Goal: Task Accomplishment & Management: Complete application form

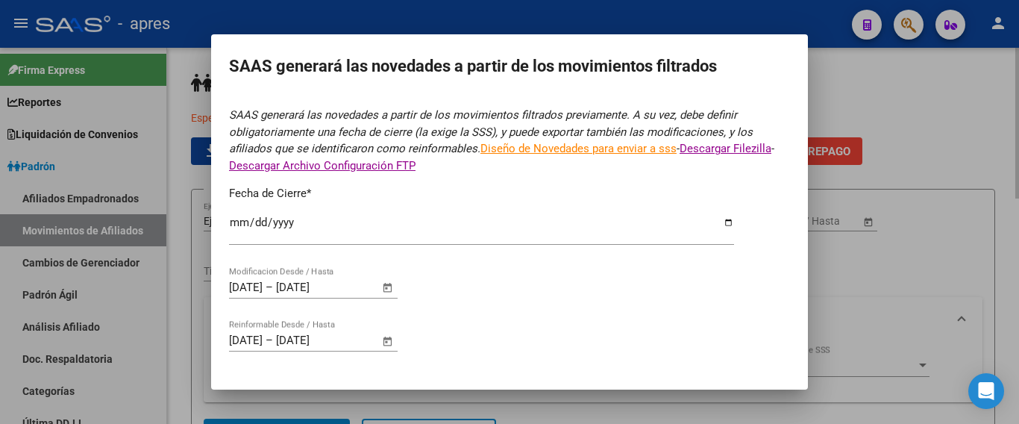
drag, startPoint x: 887, startPoint y: 242, endPoint x: 893, endPoint y: 233, distance: 10.4
click at [888, 242] on div at bounding box center [509, 212] width 1019 height 424
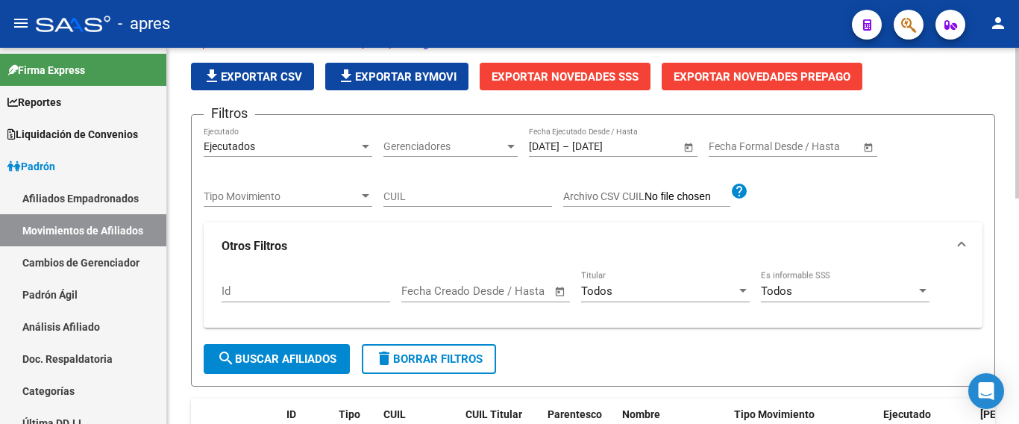
click at [948, 72] on div "Especificaciones Técnicas PADRON - [DATE] - Cronograma file_download Exportar C…" at bounding box center [593, 62] width 804 height 55
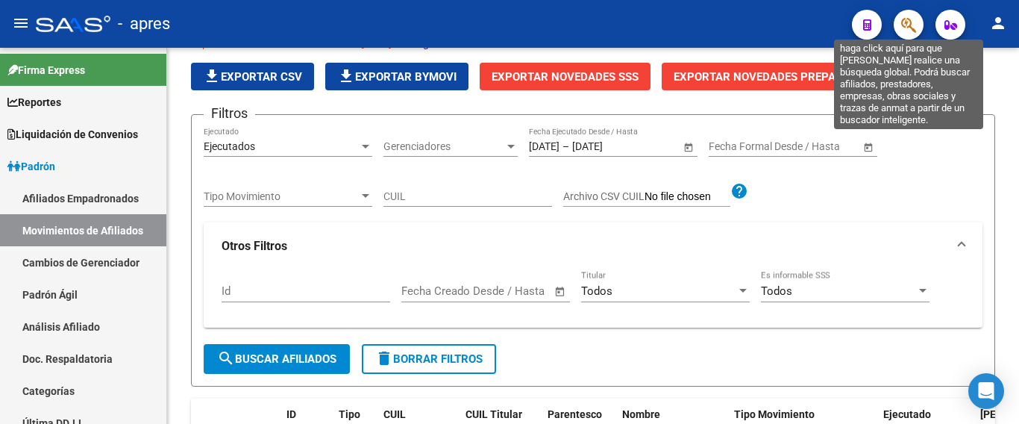
click at [911, 28] on icon "button" at bounding box center [908, 24] width 15 height 17
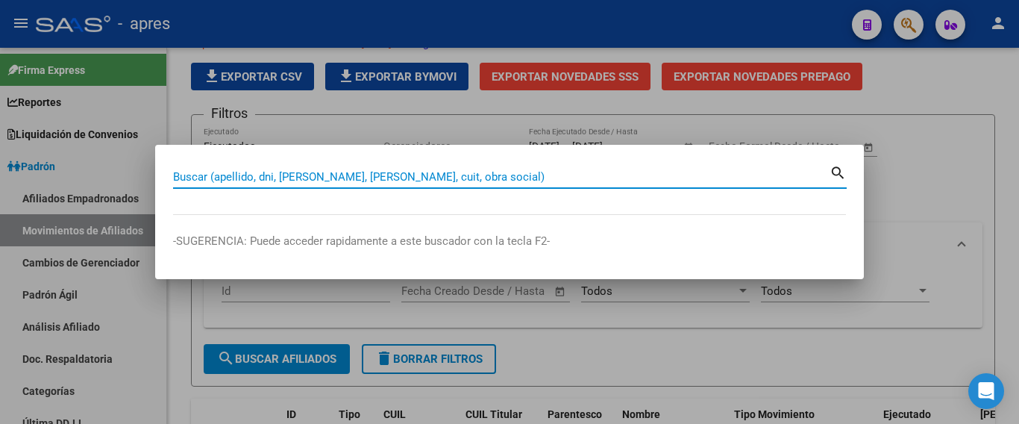
paste input "20512410902"
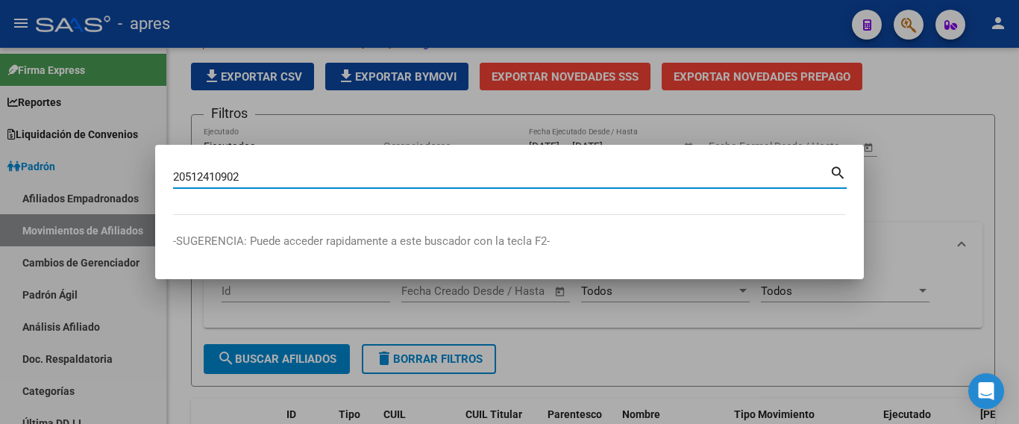
type input "20512410902"
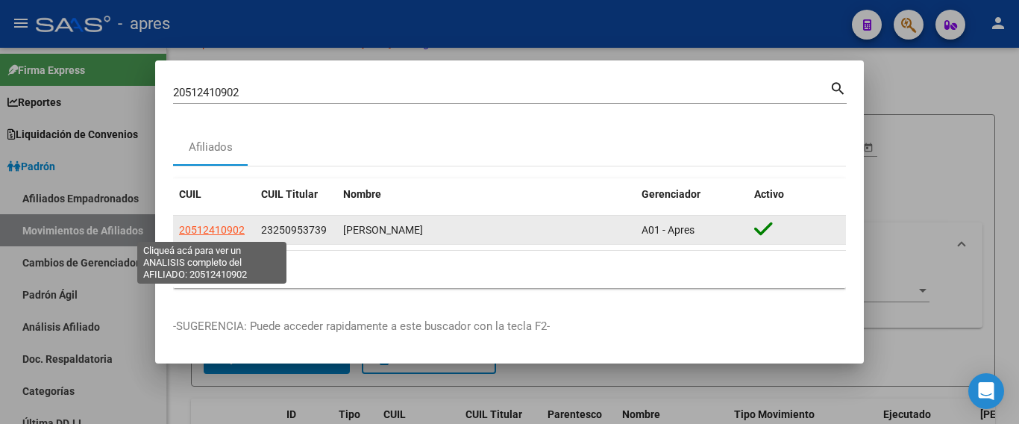
click at [216, 229] on span "20512410902" at bounding box center [212, 230] width 66 height 12
type textarea "20512410902"
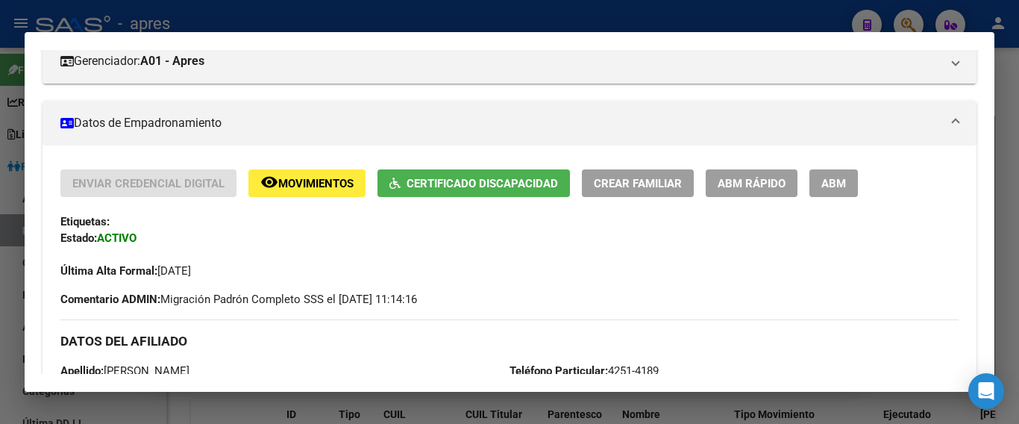
scroll to position [142, 0]
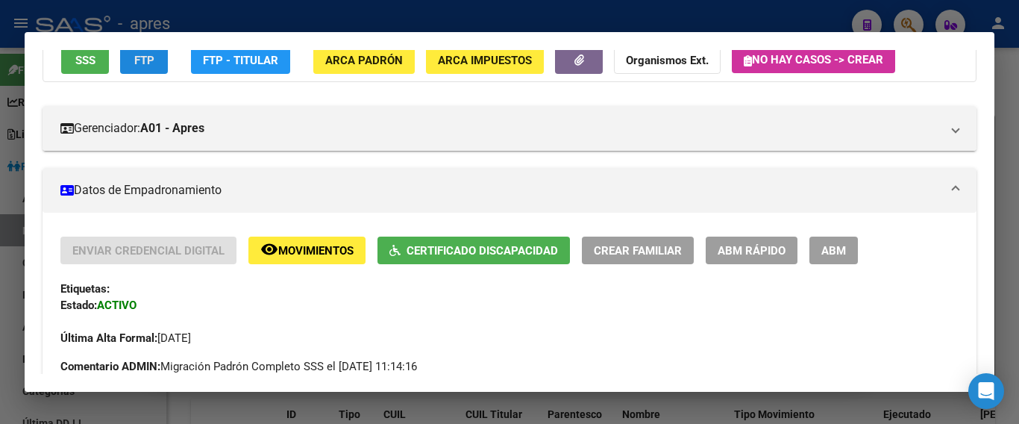
click at [146, 66] on span "FTP" at bounding box center [144, 60] width 20 height 13
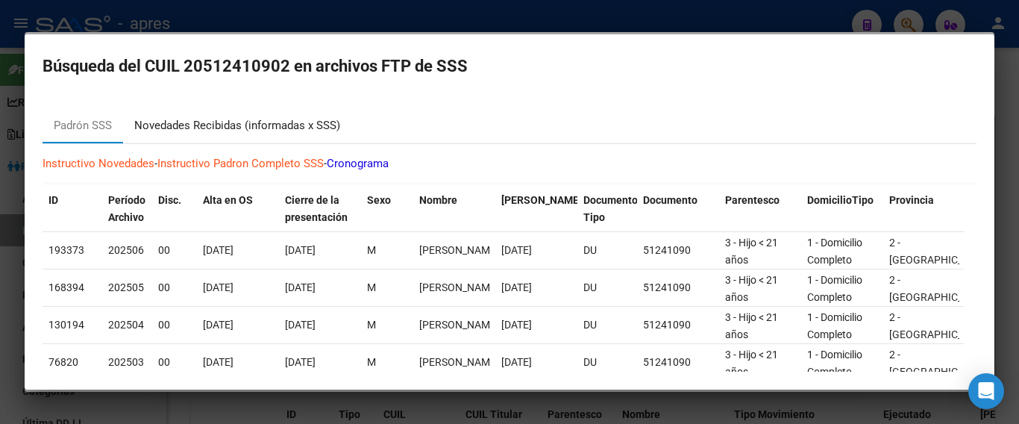
click at [258, 122] on div "Novedades Recibidas (informadas x SSS)" at bounding box center [237, 125] width 206 height 17
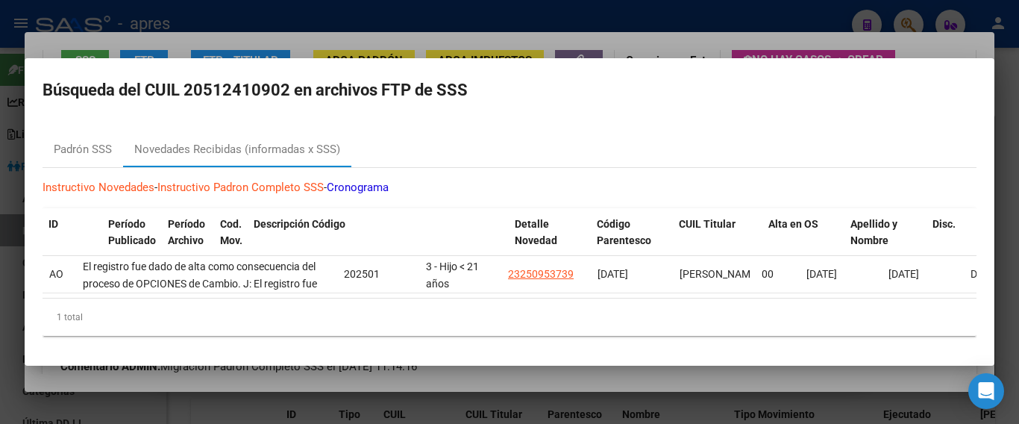
scroll to position [0, 0]
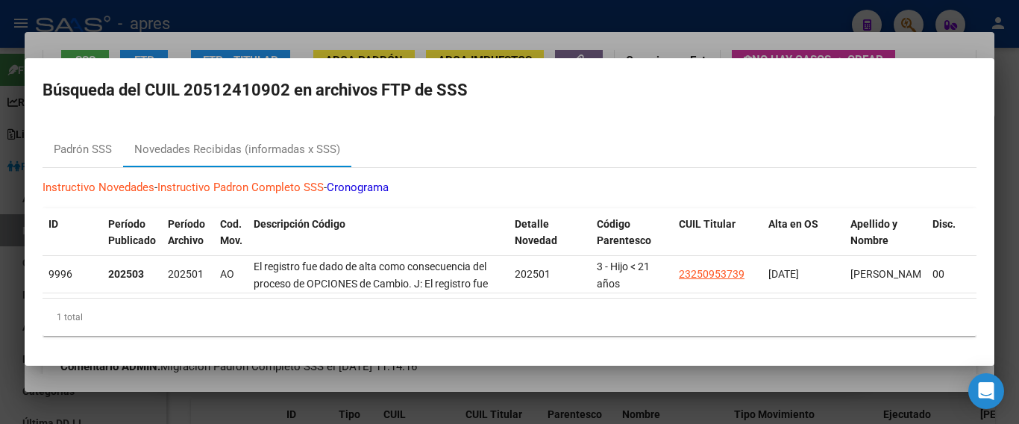
click at [515, 406] on div at bounding box center [509, 212] width 1019 height 424
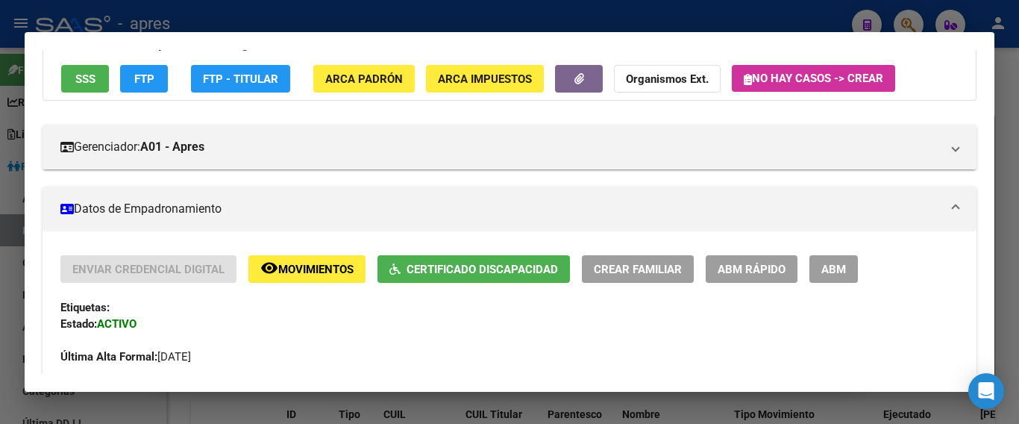
scroll to position [64, 0]
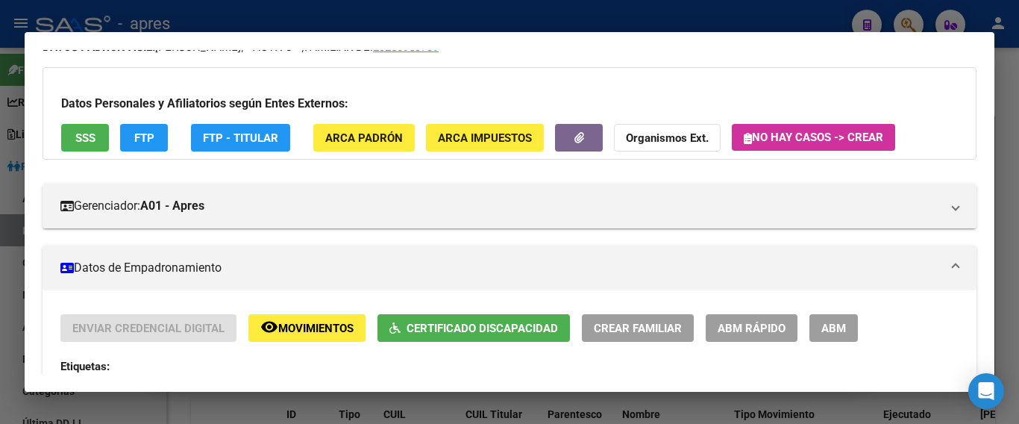
click at [831, 332] on span "ABM" at bounding box center [833, 327] width 25 height 13
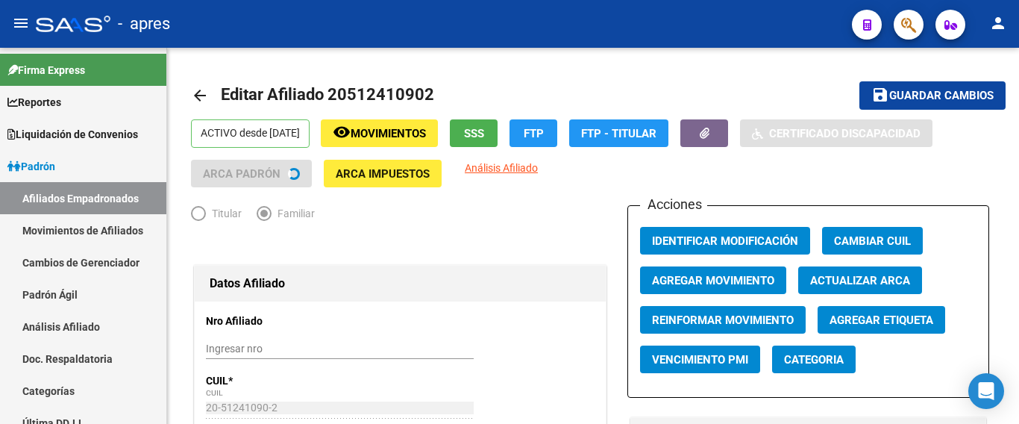
radio input "true"
type input "30-71482168-3"
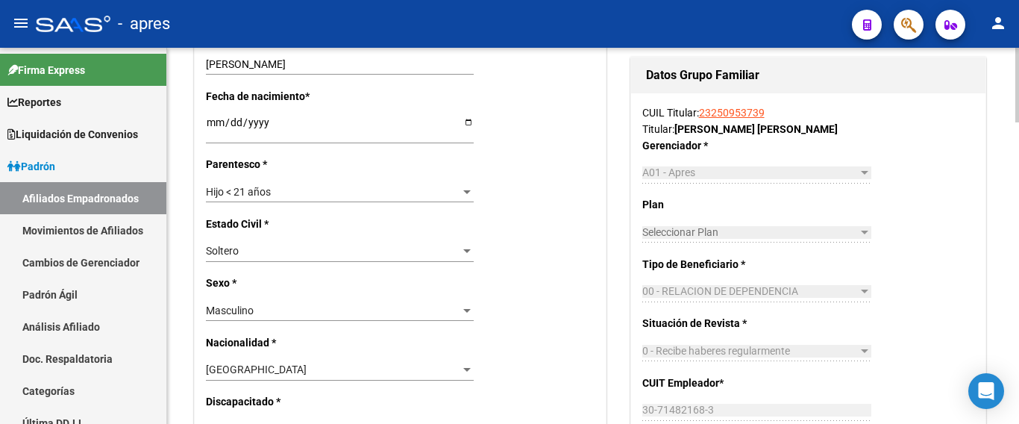
scroll to position [671, 0]
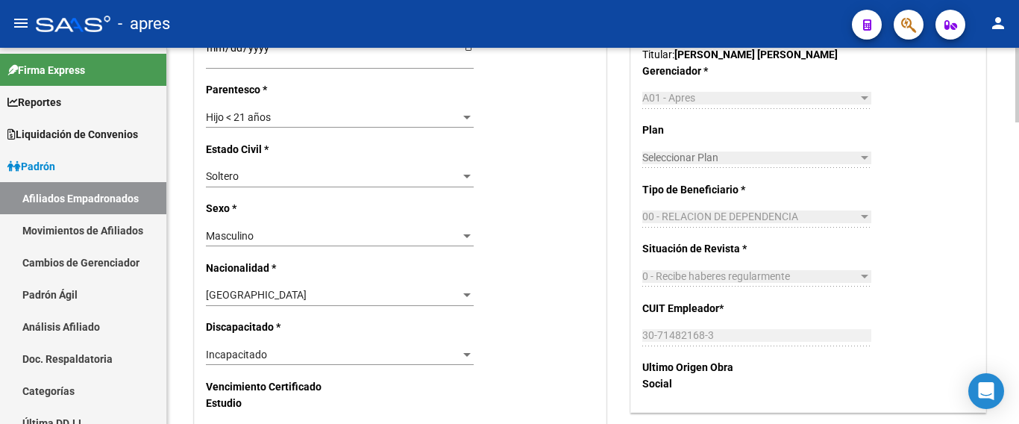
click at [282, 344] on div "Incapacitado Seleccionar tipo" at bounding box center [340, 354] width 268 height 21
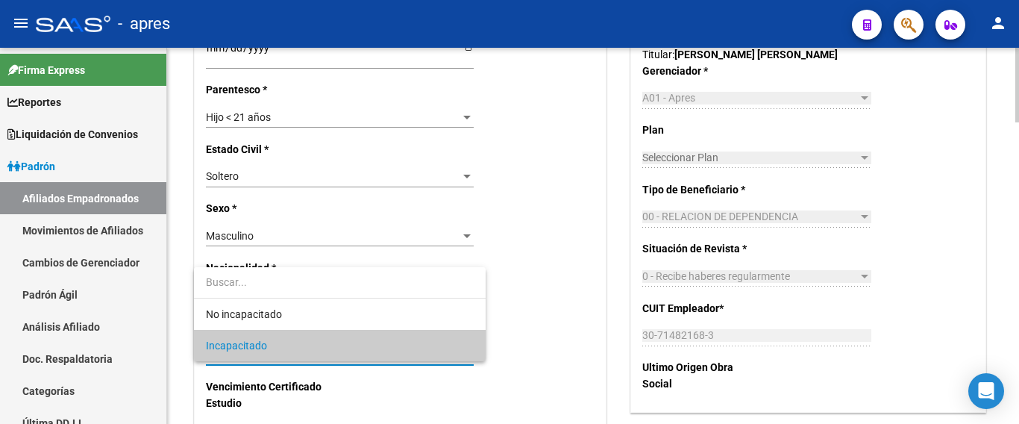
click at [282, 338] on span "Incapacitado" at bounding box center [340, 345] width 268 height 31
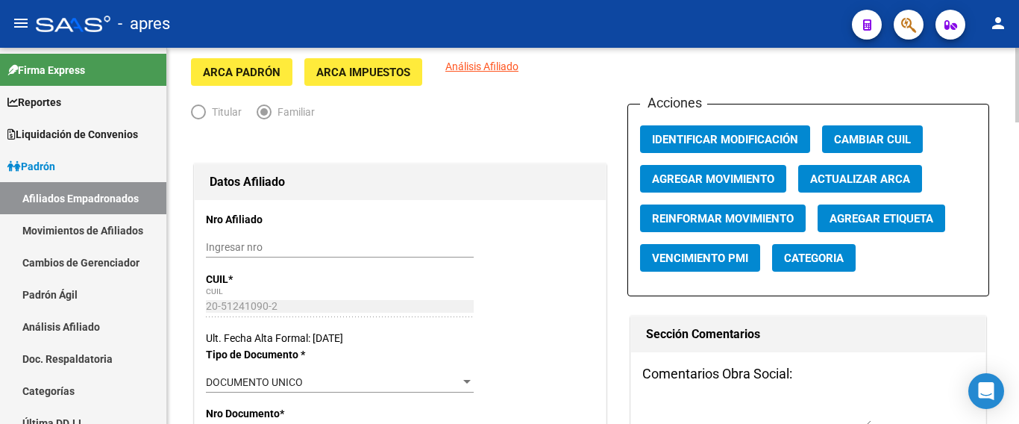
scroll to position [0, 0]
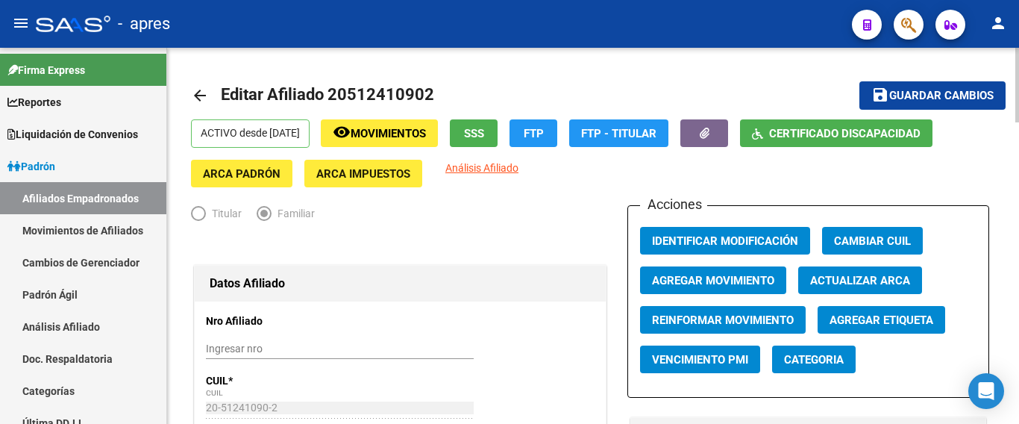
click at [884, 95] on mat-icon "save" at bounding box center [880, 95] width 18 height 18
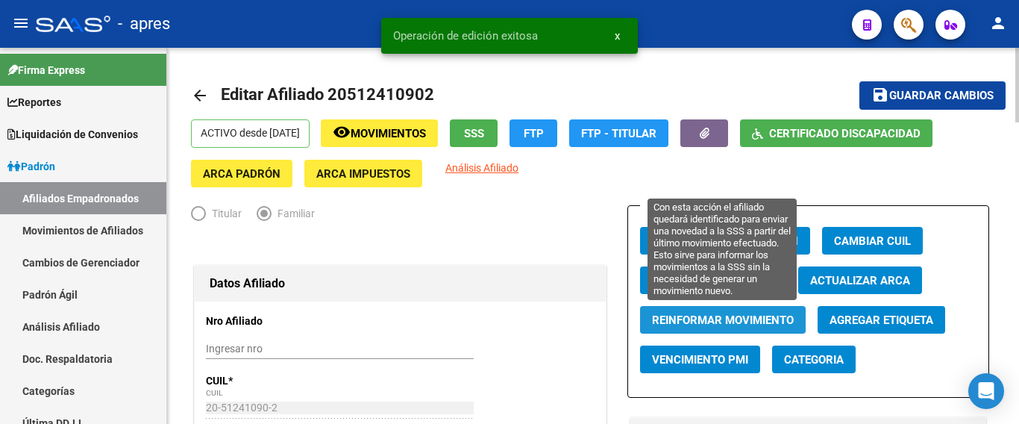
click at [737, 313] on span "Reinformar Movimiento" at bounding box center [723, 319] width 142 height 13
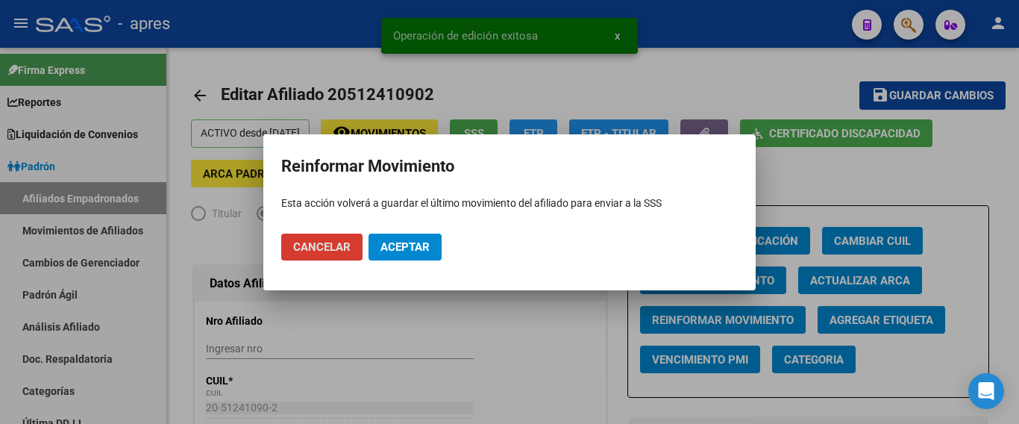
click at [409, 242] on span "Aceptar" at bounding box center [404, 246] width 49 height 13
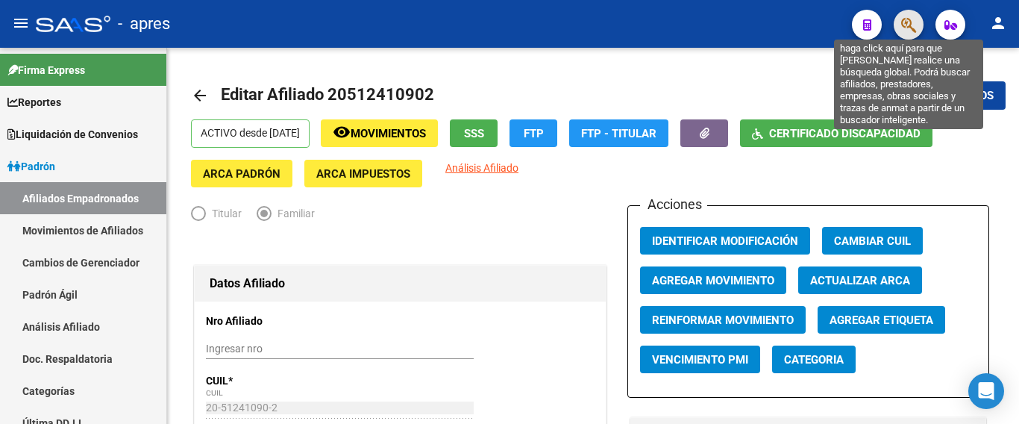
click at [906, 30] on icon "button" at bounding box center [908, 24] width 15 height 17
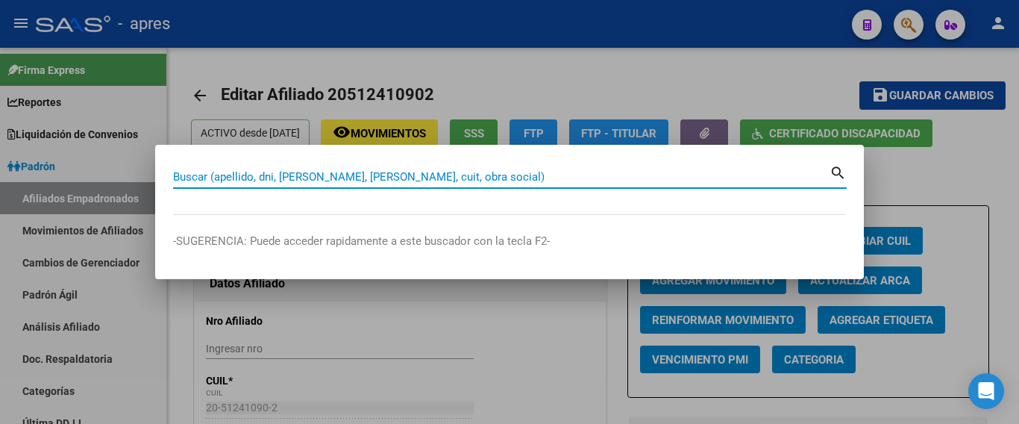
paste input "59190363"
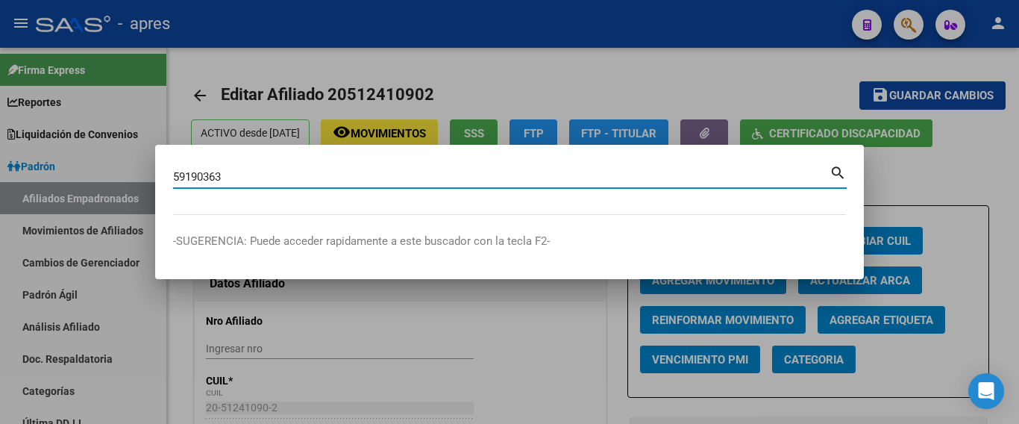
type input "59190363"
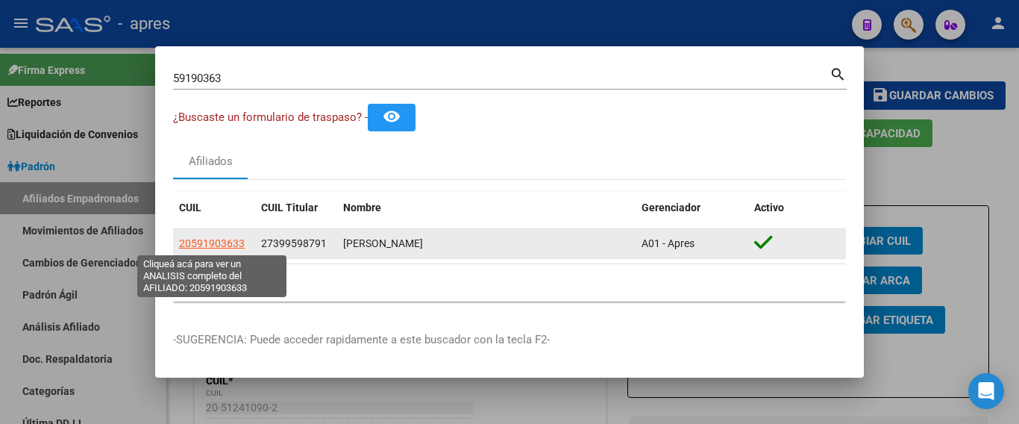
click at [207, 239] on span "20591903633" at bounding box center [212, 243] width 66 height 12
type textarea "20591903633"
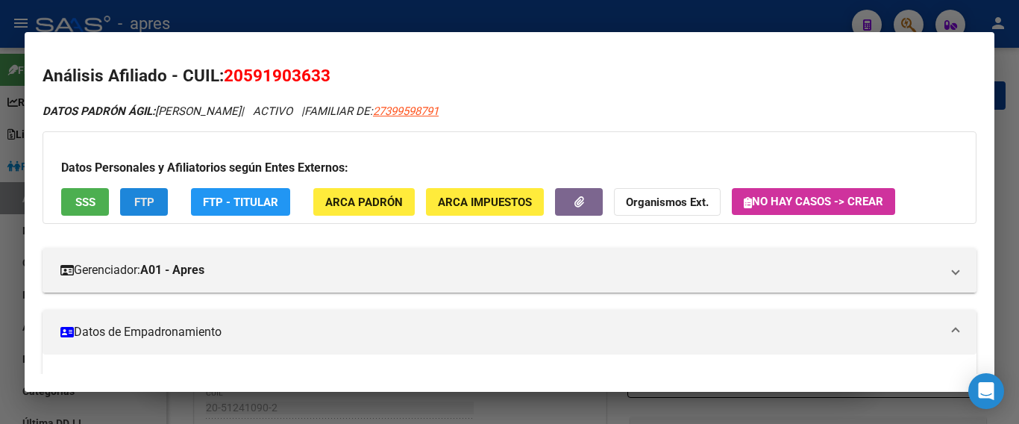
click at [122, 206] on button "FTP" at bounding box center [144, 202] width 48 height 28
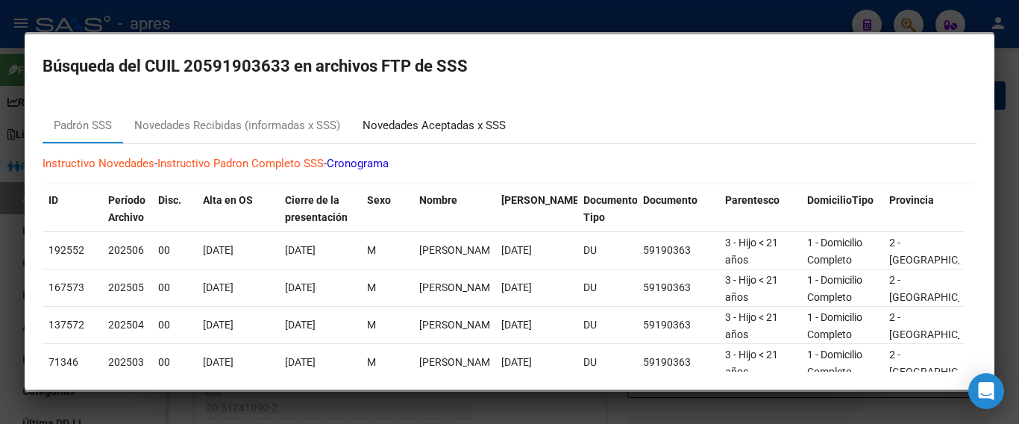
click at [383, 122] on div "Novedades Aceptadas x SSS" at bounding box center [433, 125] width 143 height 17
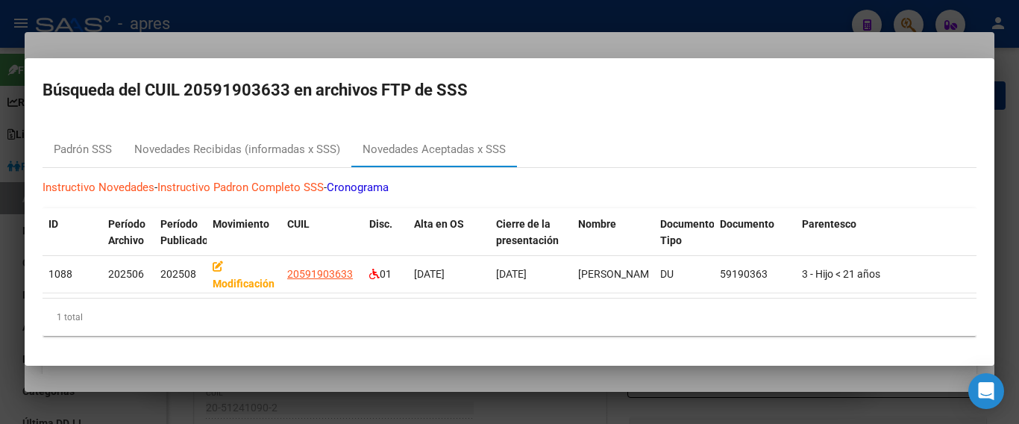
click at [487, 403] on div at bounding box center [509, 212] width 1019 height 424
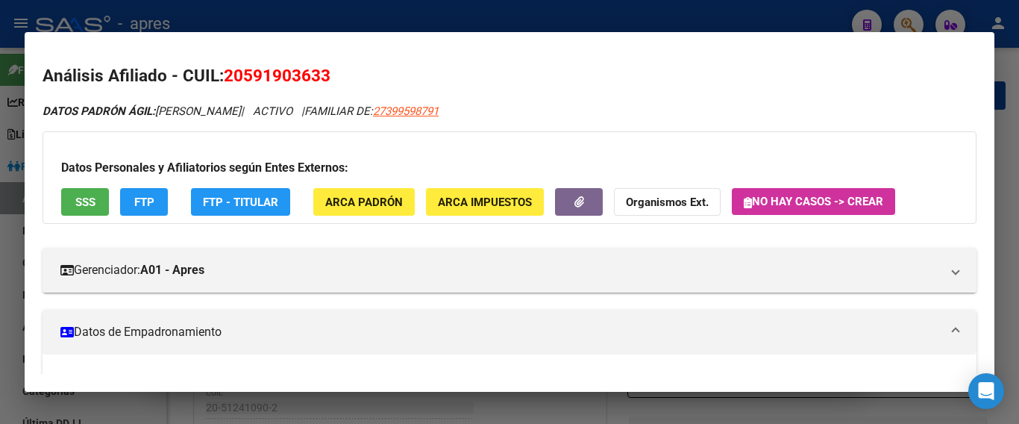
click at [490, 400] on div at bounding box center [509, 212] width 1019 height 424
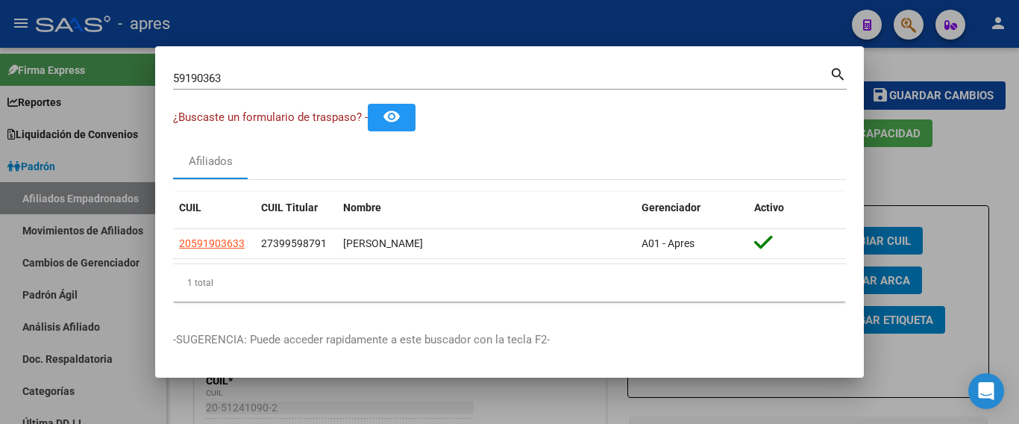
click at [907, 183] on div at bounding box center [509, 212] width 1019 height 424
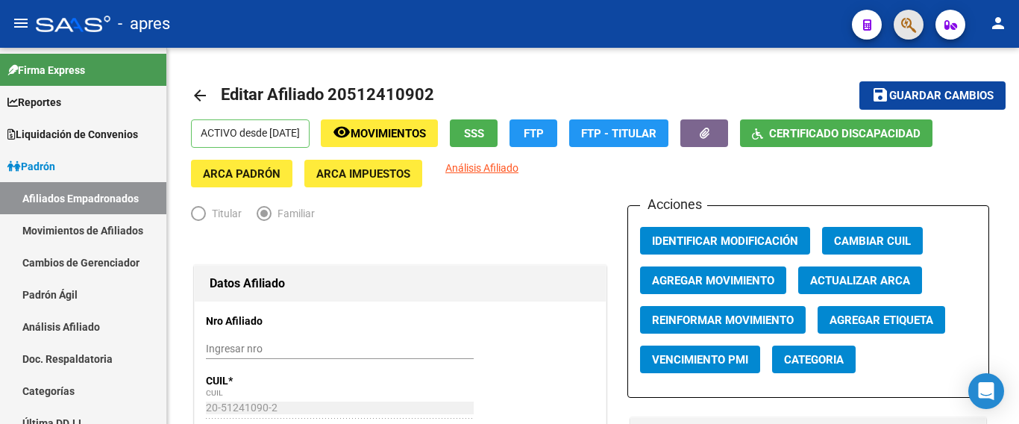
click at [901, 23] on button "button" at bounding box center [908, 25] width 30 height 30
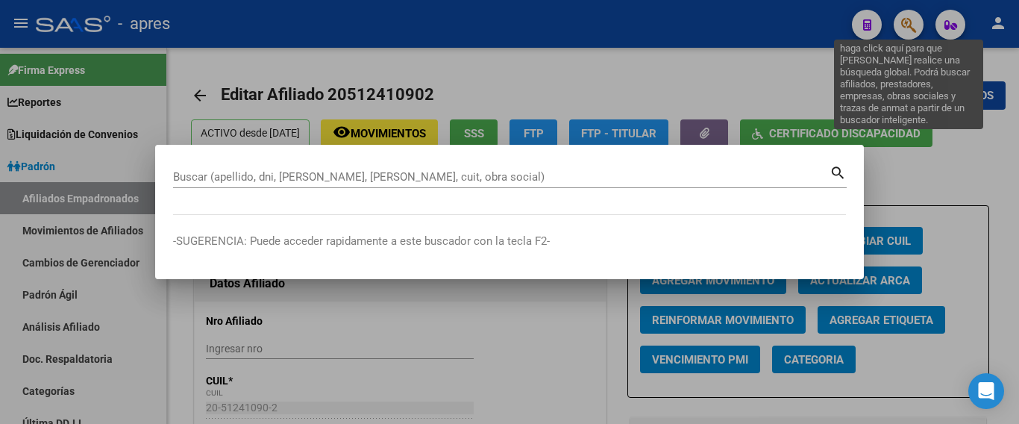
click at [893, 10] on button "button" at bounding box center [908, 25] width 30 height 30
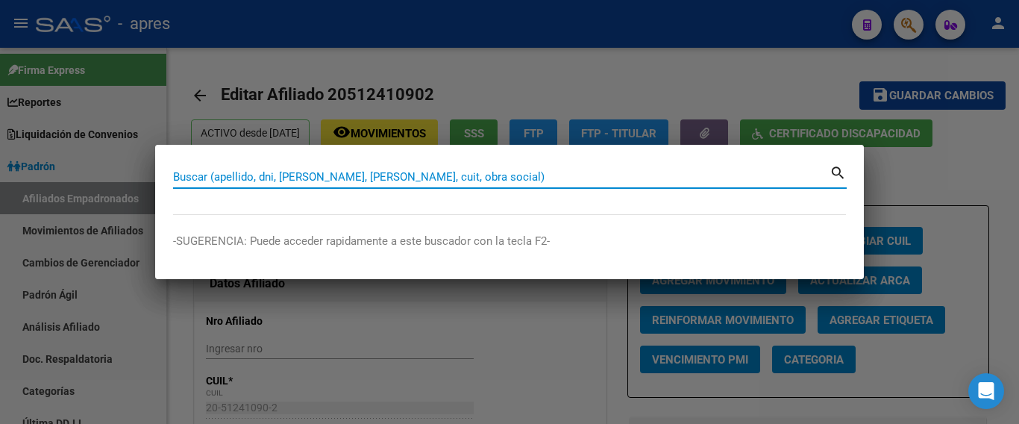
paste input "33528693"
type input "33528693"
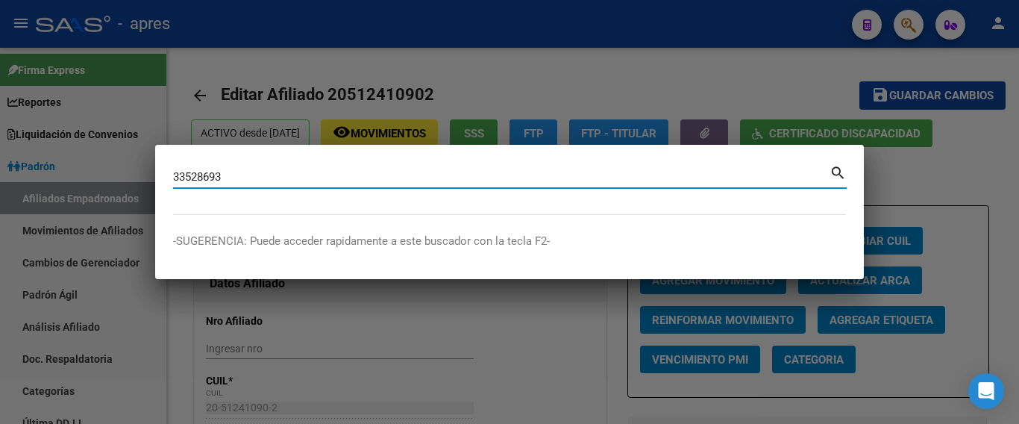
type input "33528693"
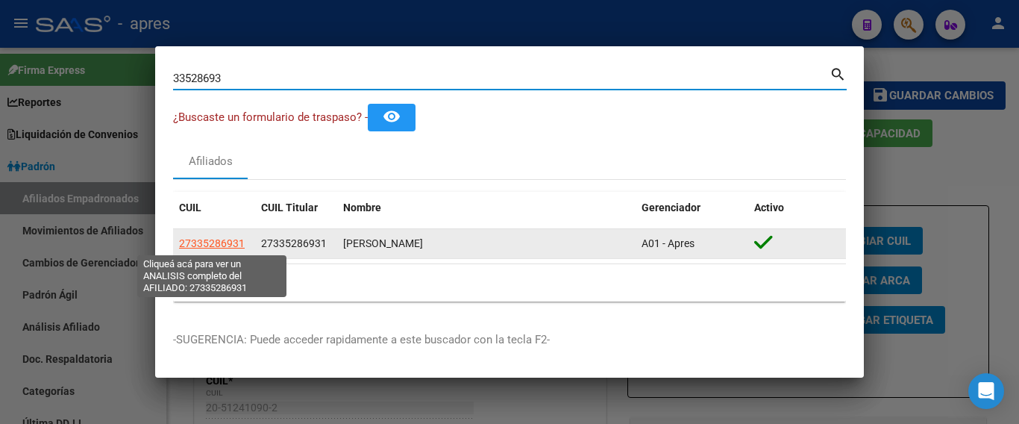
click at [225, 244] on span "27335286931" at bounding box center [212, 243] width 66 height 12
type textarea "27335286931"
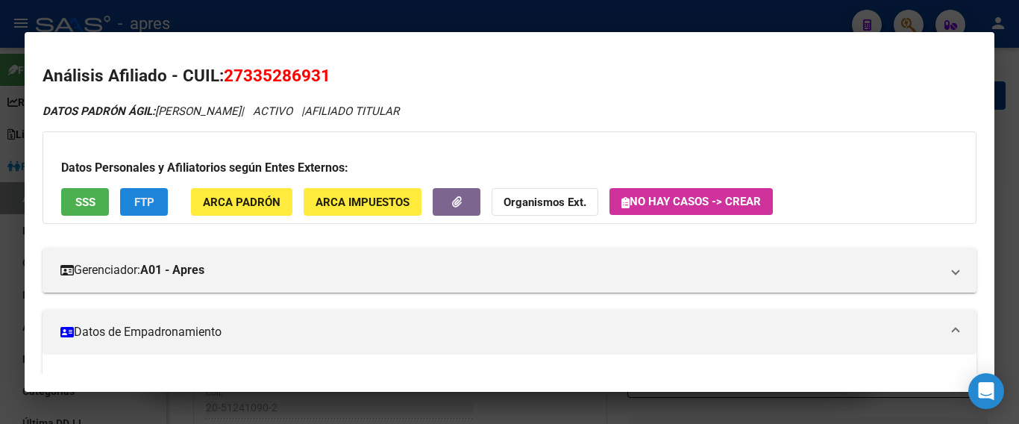
click at [152, 201] on button "FTP" at bounding box center [144, 202] width 48 height 28
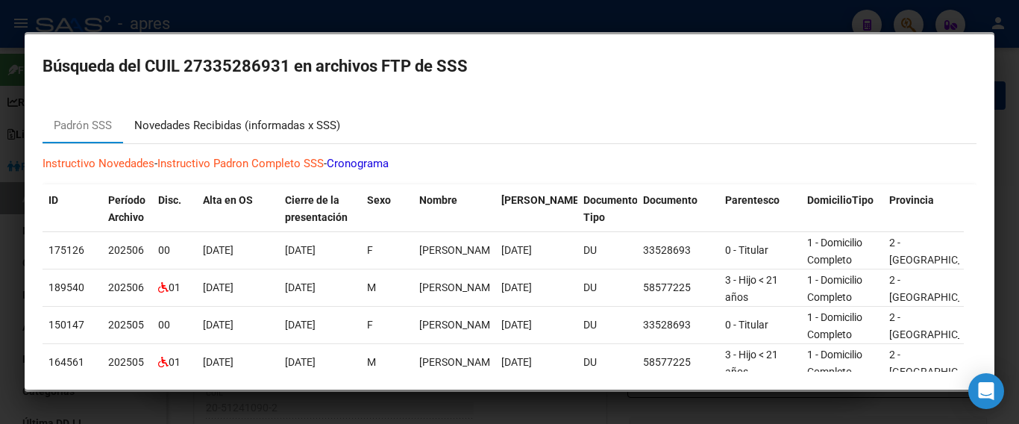
click at [264, 124] on div "Novedades Recibidas (informadas x SSS)" at bounding box center [237, 125] width 206 height 17
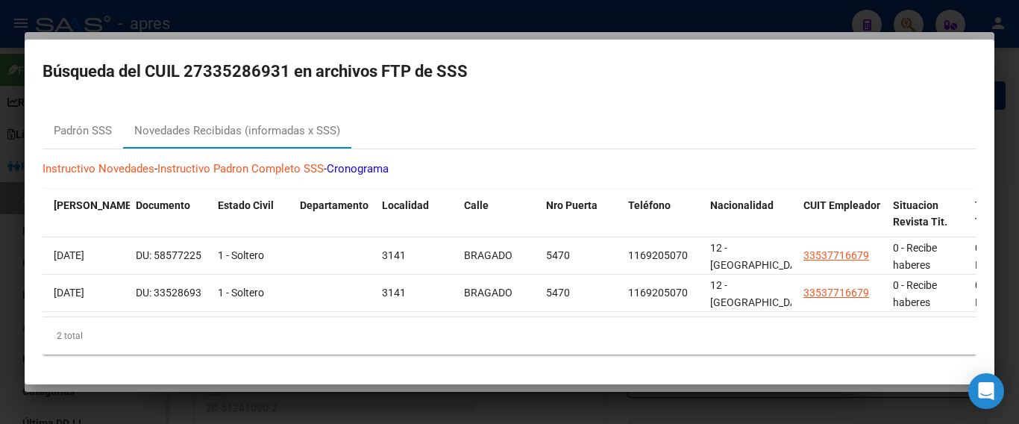
scroll to position [0, 1110]
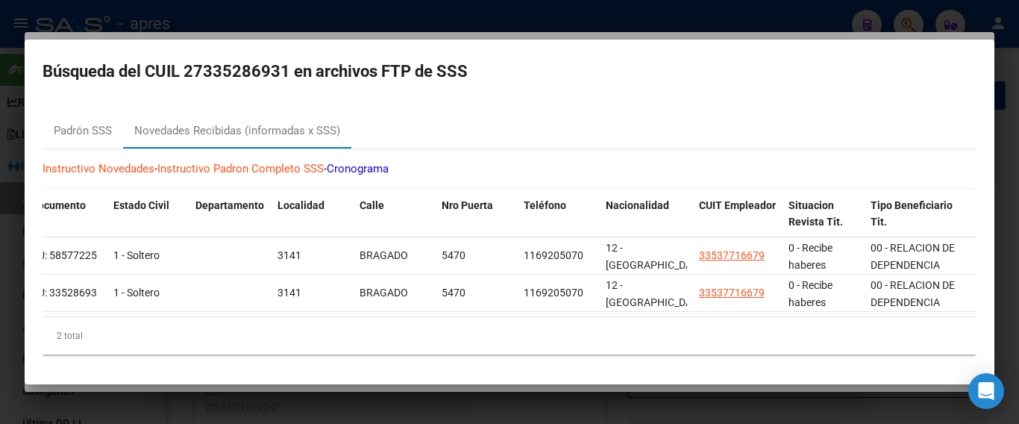
click at [848, 417] on div at bounding box center [509, 212] width 1019 height 424
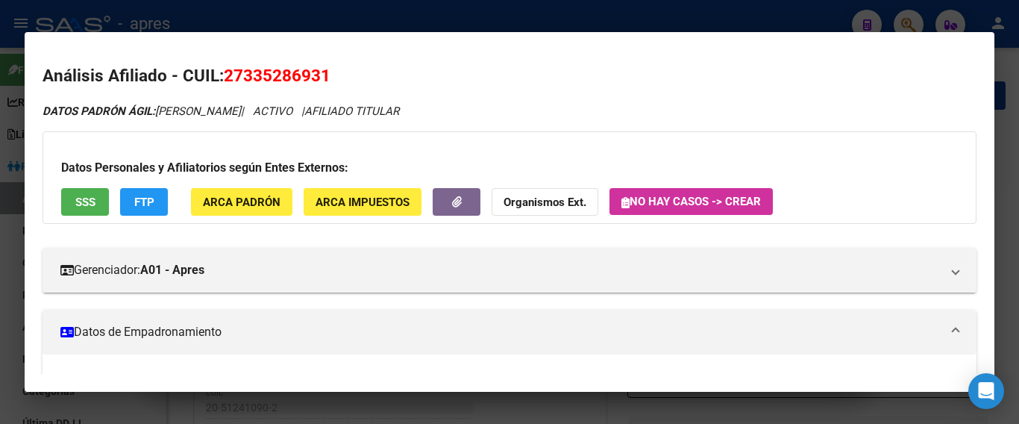
click at [790, 18] on div at bounding box center [509, 212] width 1019 height 424
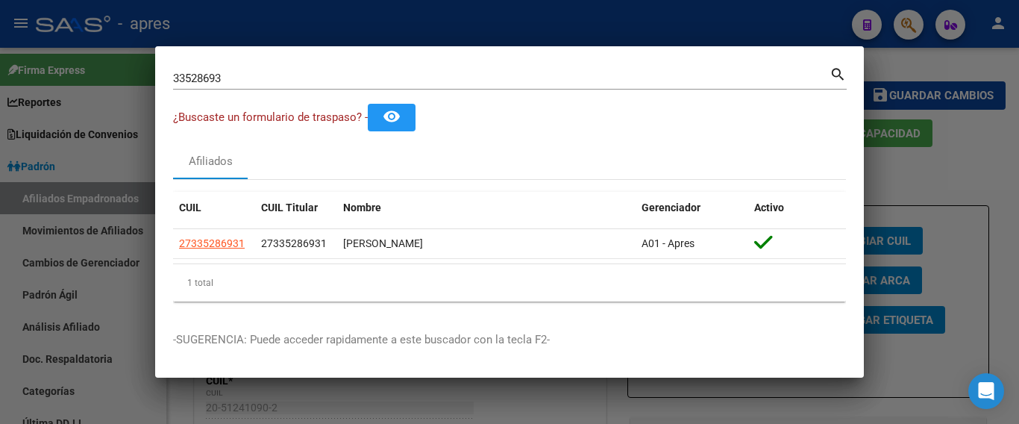
click at [777, 21] on div at bounding box center [509, 212] width 1019 height 424
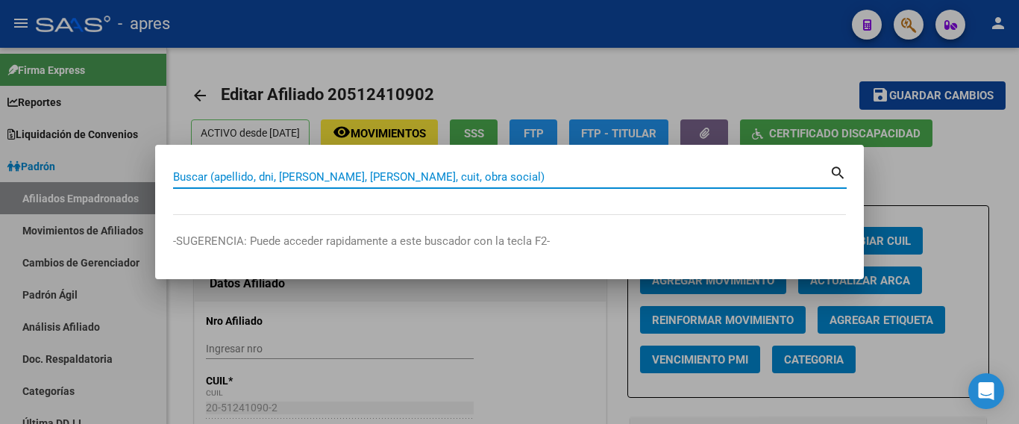
click at [595, 171] on input "Buscar (apellido, dni, [PERSON_NAME], [PERSON_NAME], cuit, obra social)" at bounding box center [501, 176] width 656 height 13
paste input "23608303"
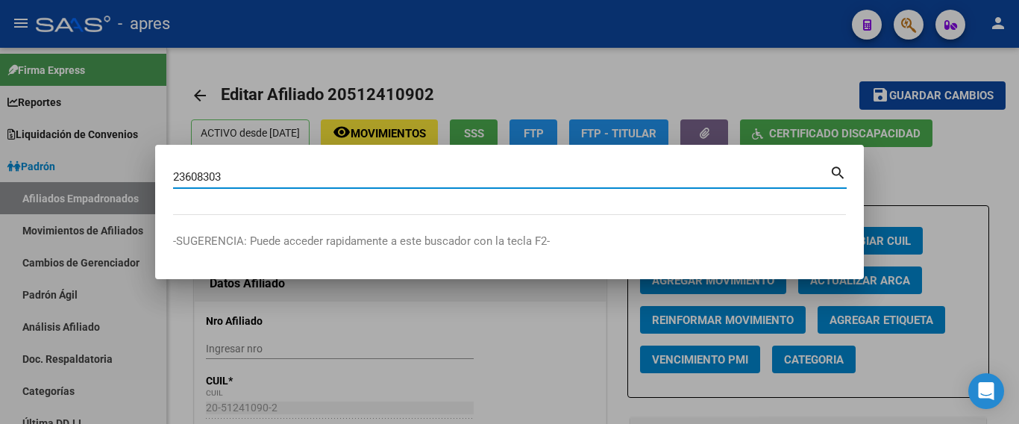
type input "23608303"
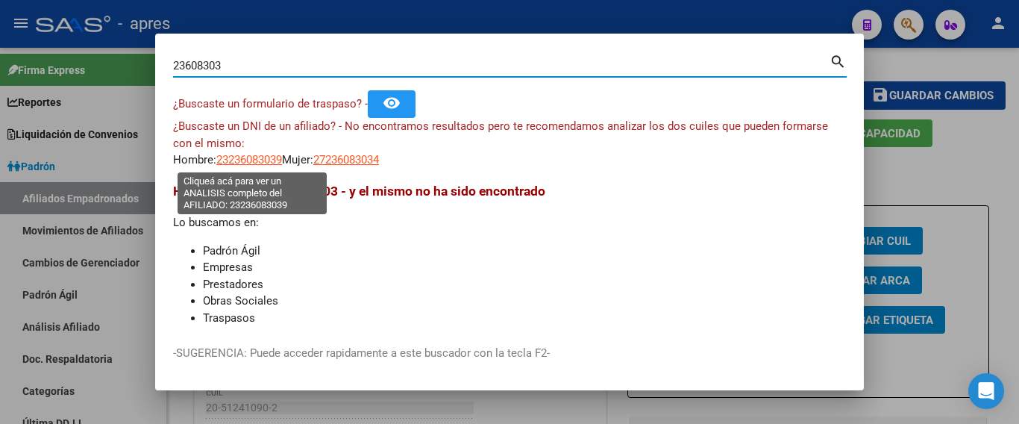
click at [249, 164] on span "23236083039" at bounding box center [249, 159] width 66 height 13
type textarea "23236083039"
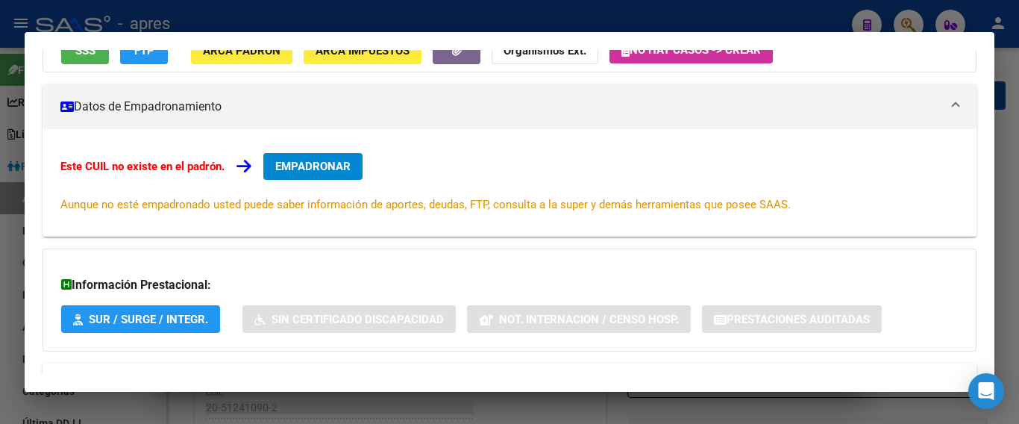
scroll to position [7, 0]
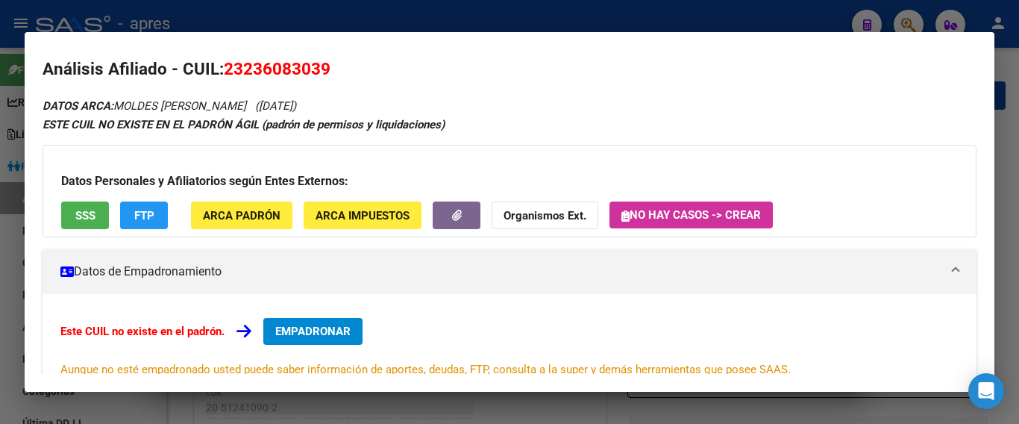
click at [579, 411] on div at bounding box center [509, 212] width 1019 height 424
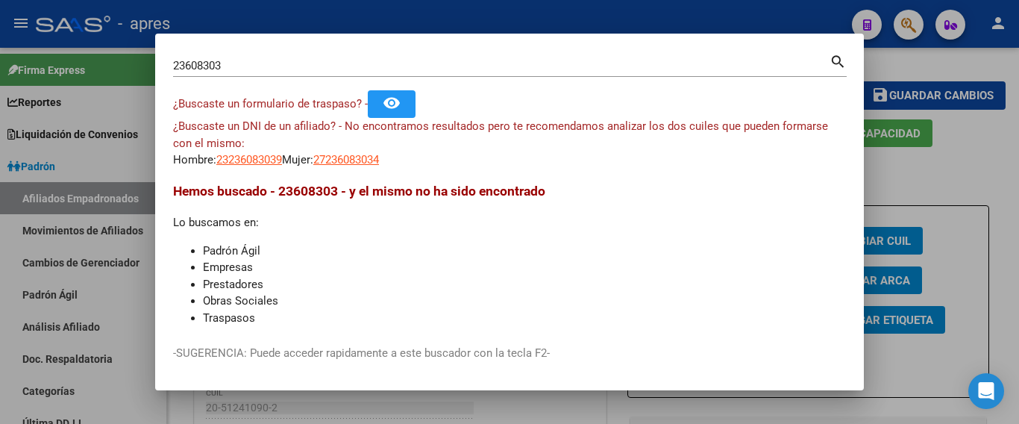
click at [579, 411] on div at bounding box center [509, 212] width 1019 height 424
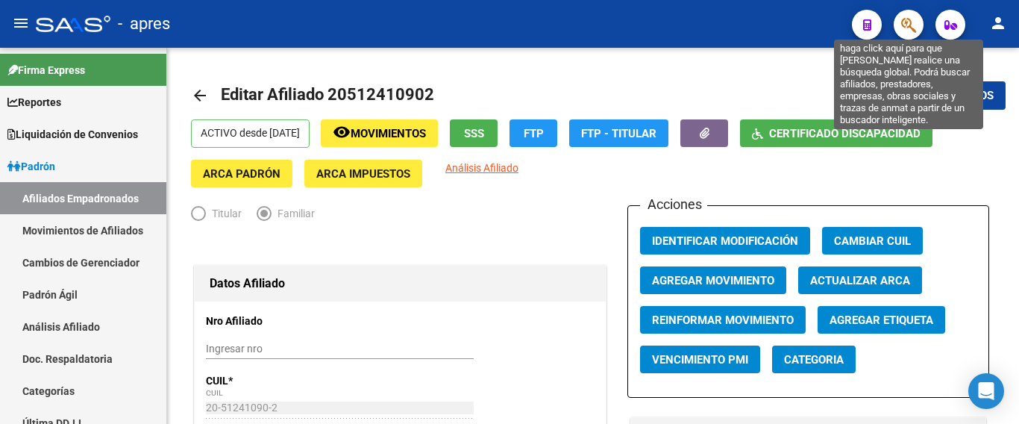
click at [904, 27] on icon "button" at bounding box center [908, 24] width 15 height 17
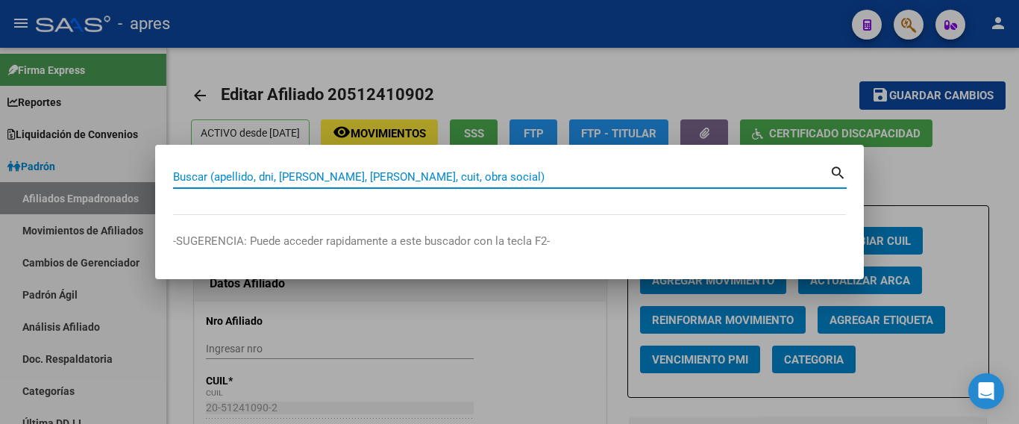
paste input "56724573"
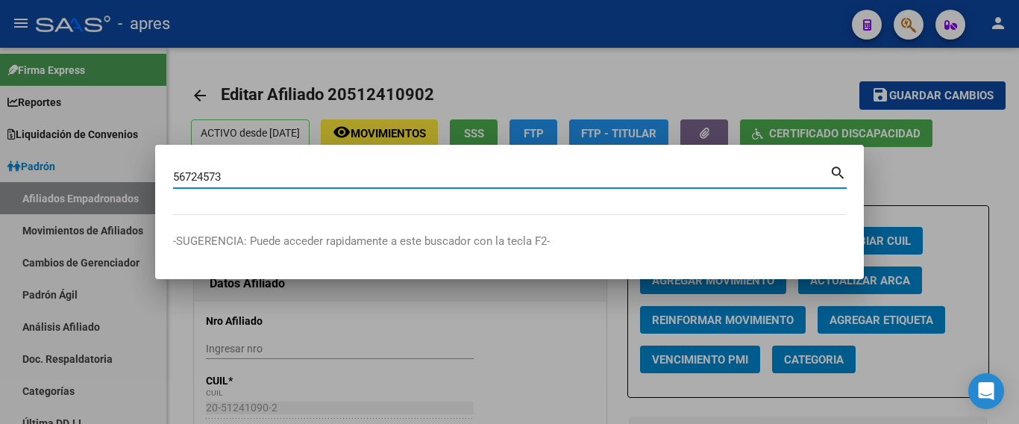
type input "56724573"
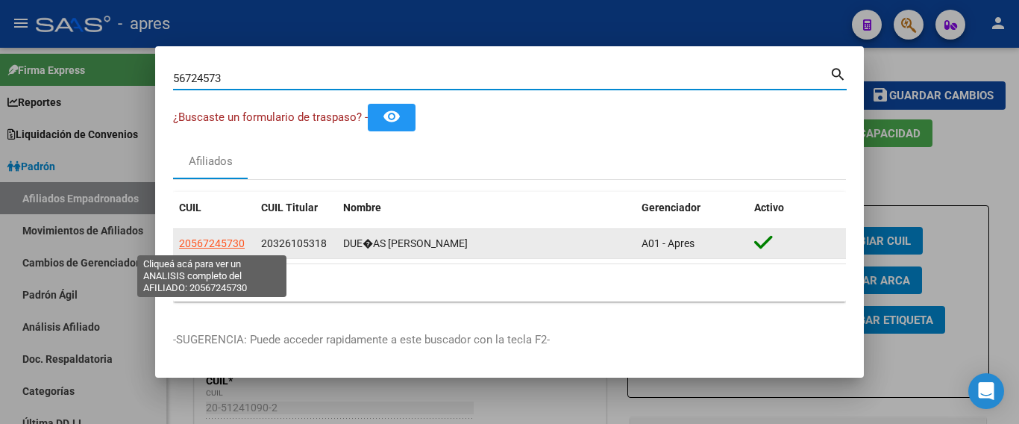
click at [206, 238] on span "20567245730" at bounding box center [212, 243] width 66 height 12
type textarea "20567245730"
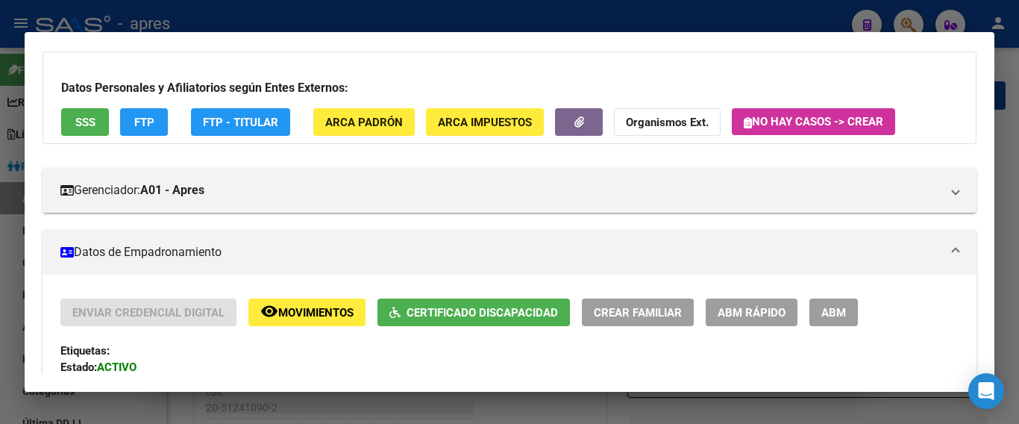
scroll to position [0, 0]
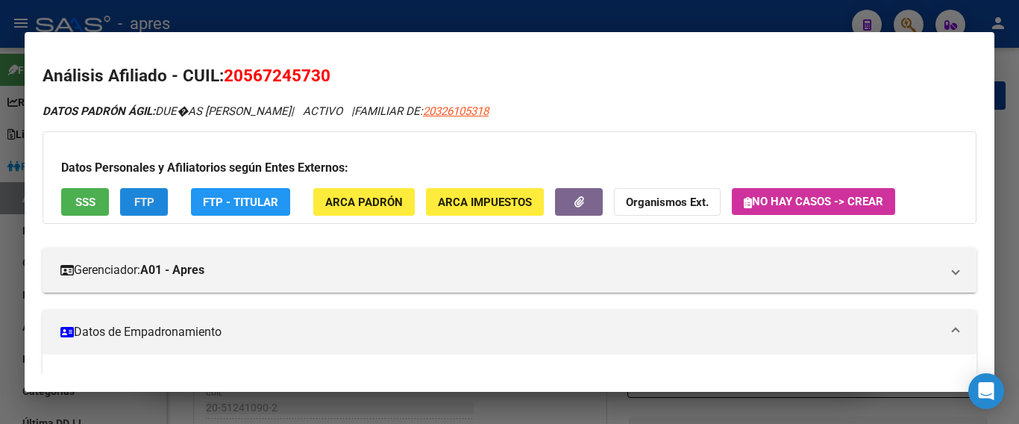
click at [142, 204] on span "FTP" at bounding box center [144, 201] width 20 height 13
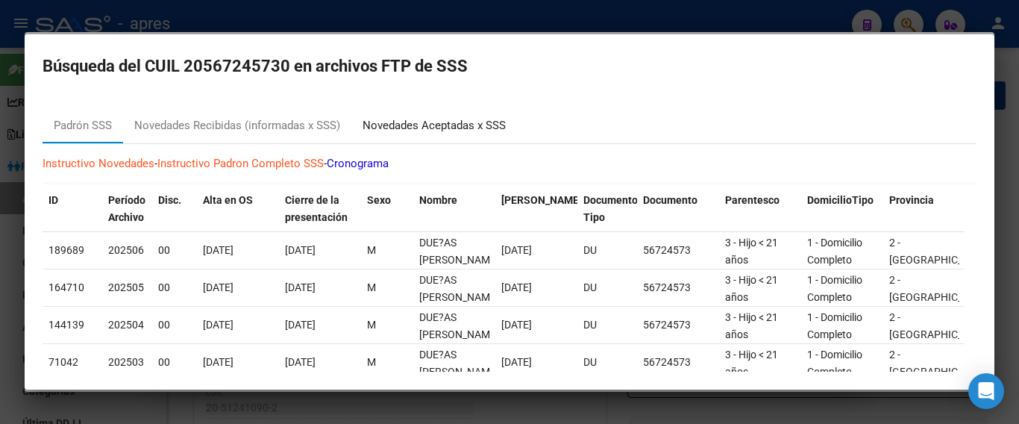
click at [438, 117] on div "Novedades Aceptadas x SSS" at bounding box center [433, 125] width 143 height 17
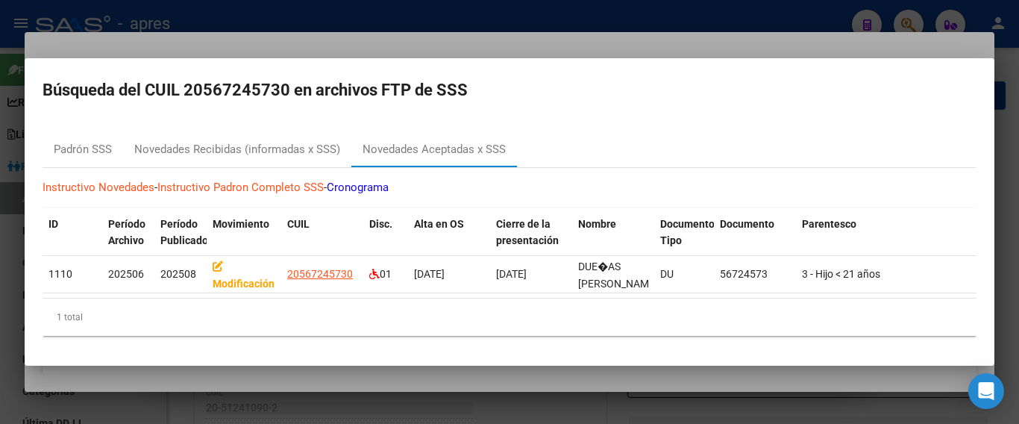
click at [618, 405] on div at bounding box center [509, 212] width 1019 height 424
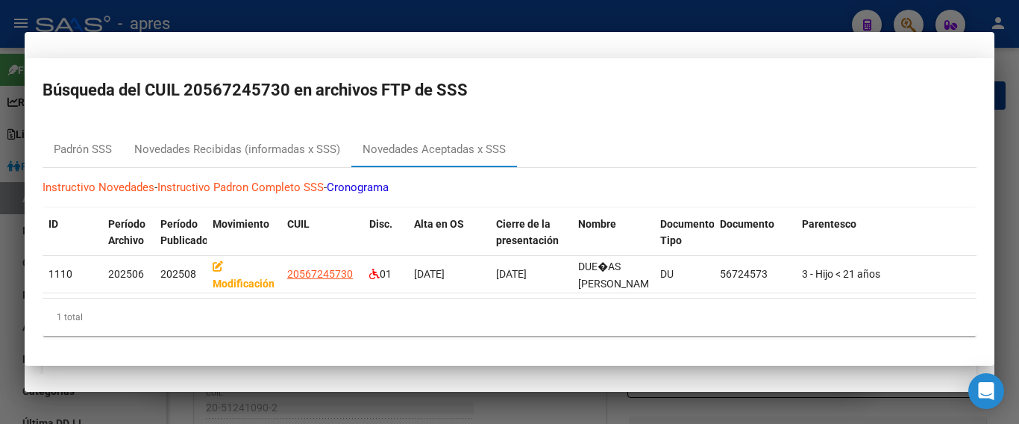
click at [618, 405] on div at bounding box center [509, 212] width 1019 height 424
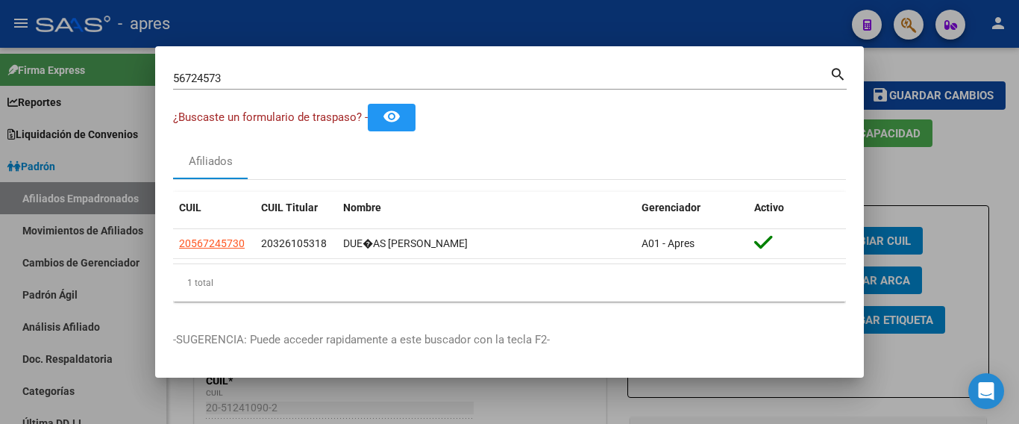
click at [563, 35] on div at bounding box center [509, 212] width 1019 height 424
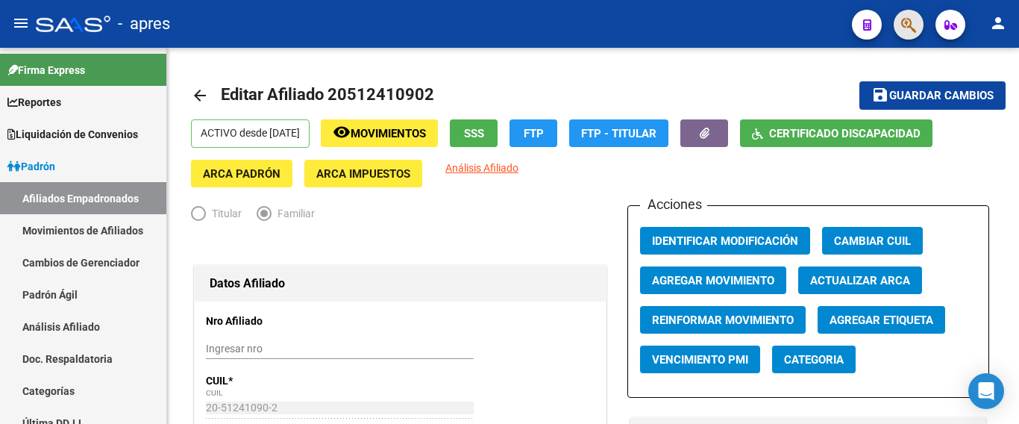
click at [898, 25] on button "button" at bounding box center [908, 25] width 30 height 30
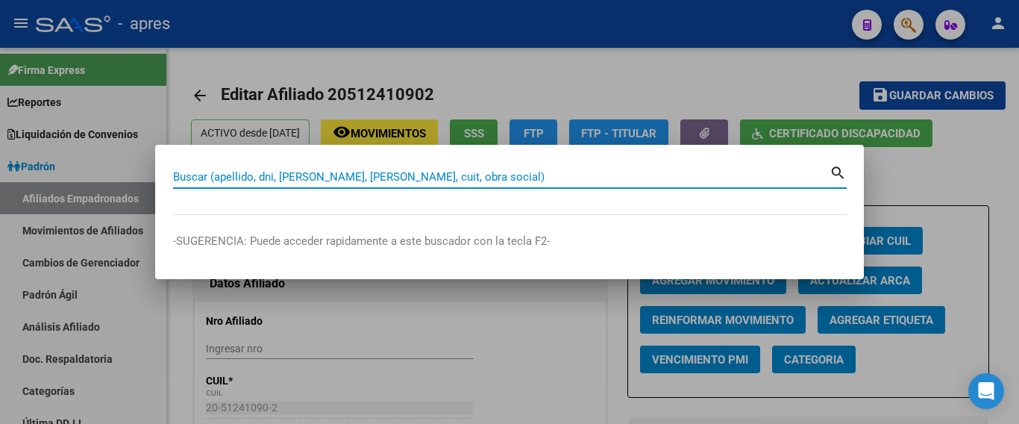
paste input "55181647"
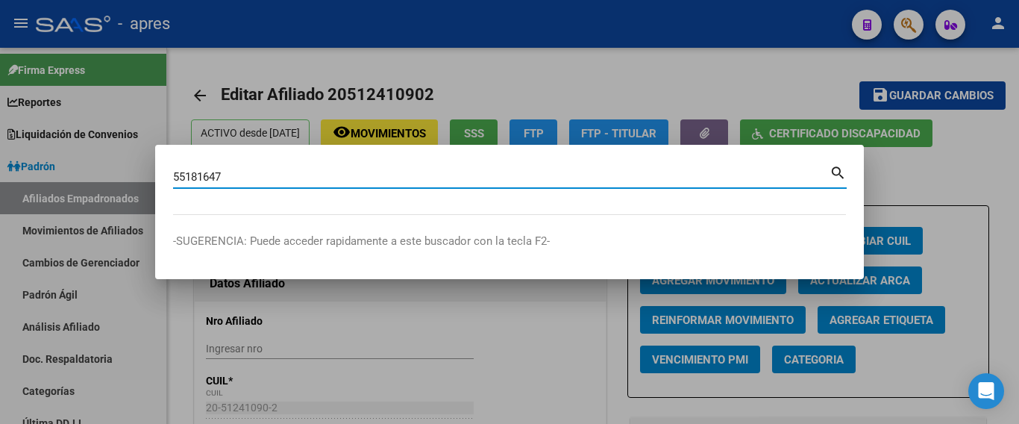
type input "55181647"
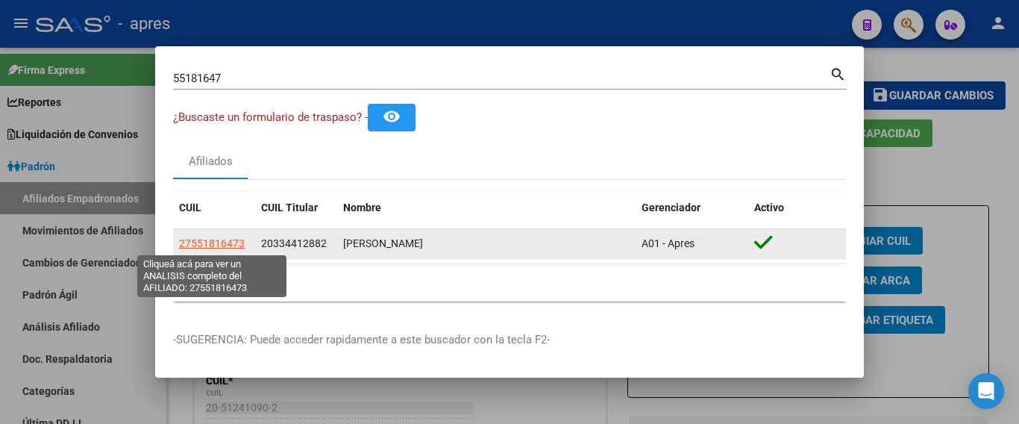
click at [226, 242] on span "27551816473" at bounding box center [212, 243] width 66 height 12
type textarea "27551816473"
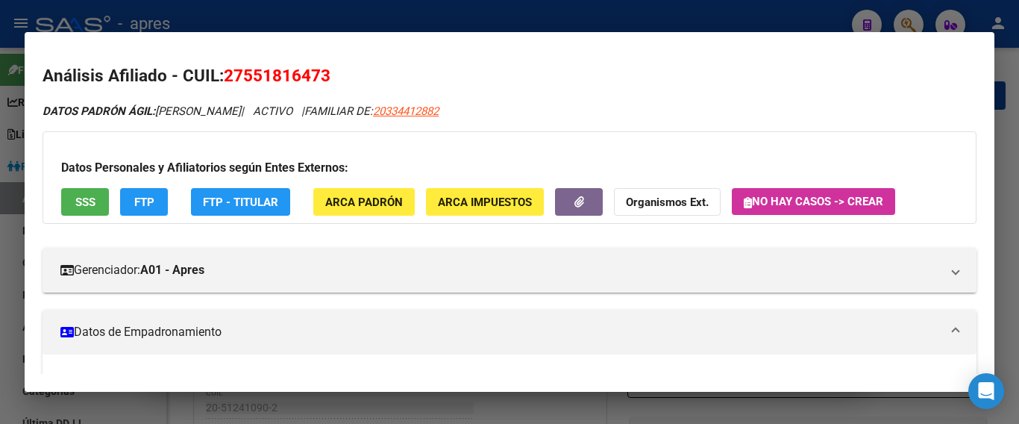
click at [761, 16] on div at bounding box center [509, 212] width 1019 height 424
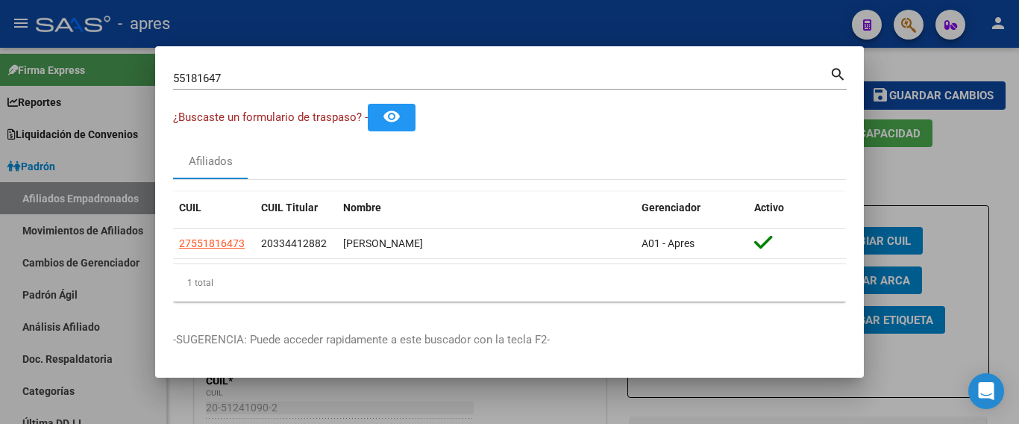
click at [761, 16] on div at bounding box center [509, 212] width 1019 height 424
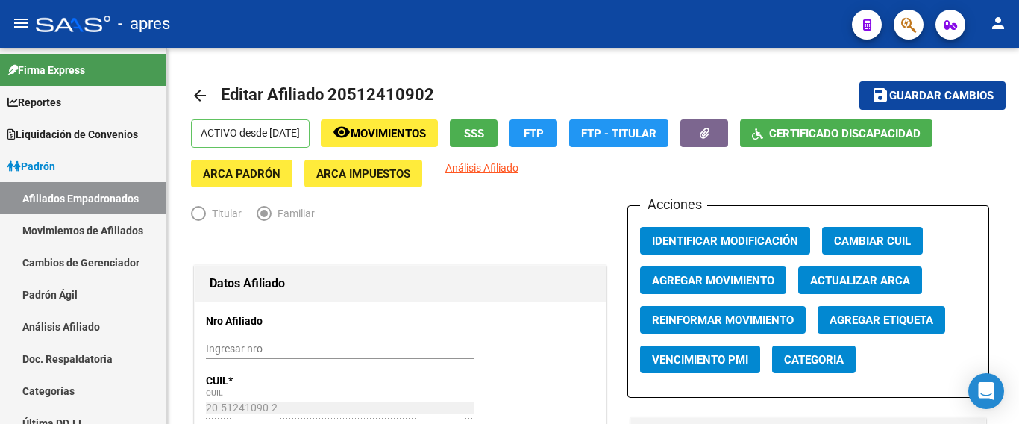
click at [903, 25] on icon "button" at bounding box center [908, 24] width 15 height 17
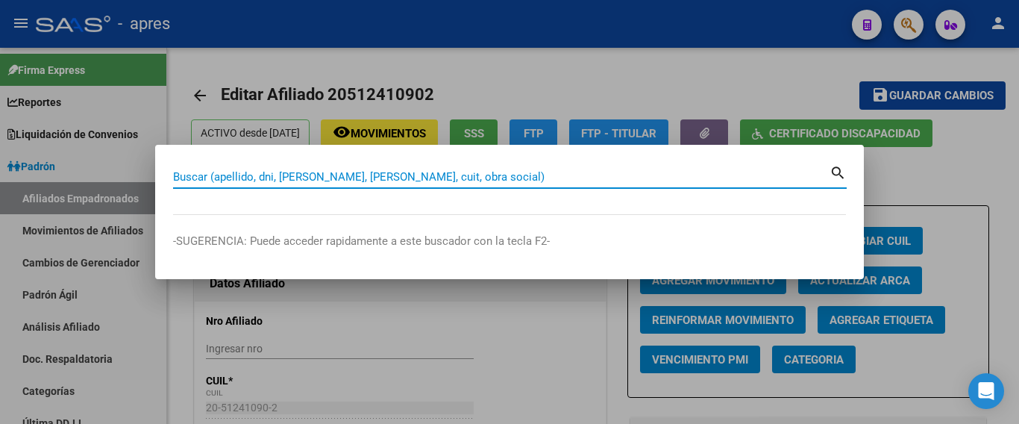
paste input "70121147"
type input "70121147"
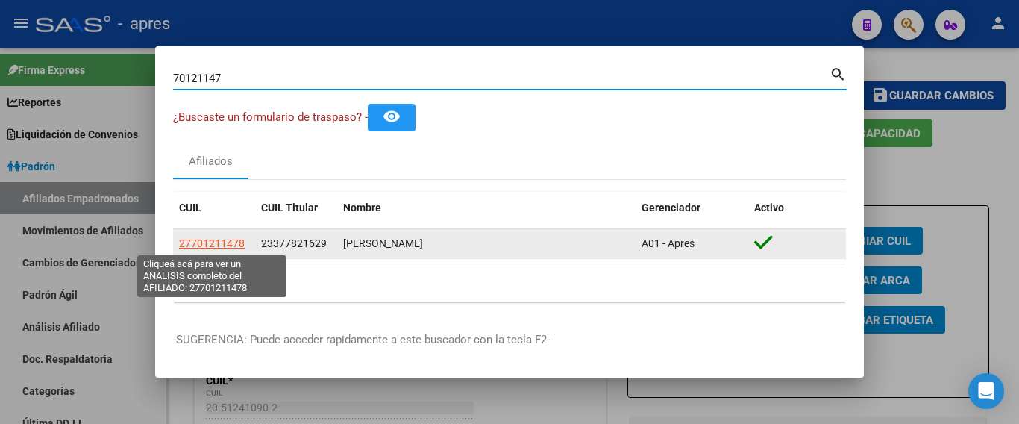
click at [230, 242] on span "27701211478" at bounding box center [212, 243] width 66 height 12
type textarea "27701211478"
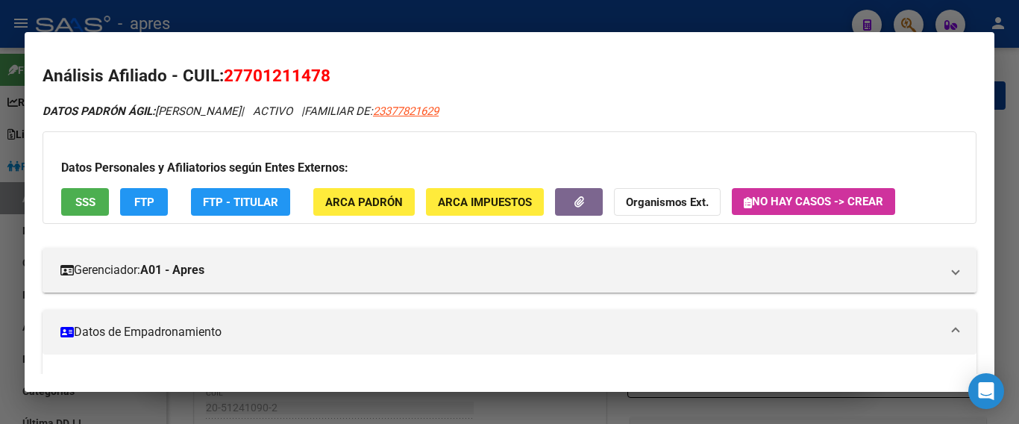
click at [134, 198] on span "FTP" at bounding box center [144, 201] width 20 height 13
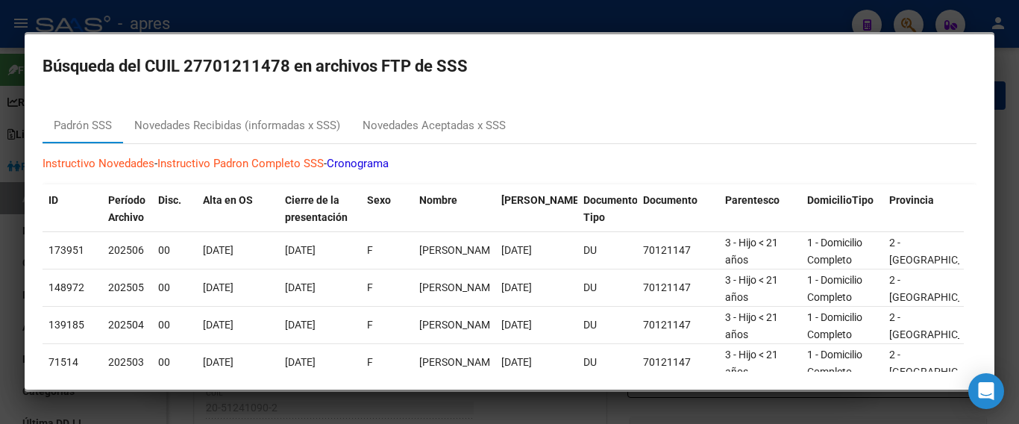
scroll to position [19, 0]
click at [488, 125] on div "Novedades Aceptadas x SSS" at bounding box center [433, 125] width 143 height 17
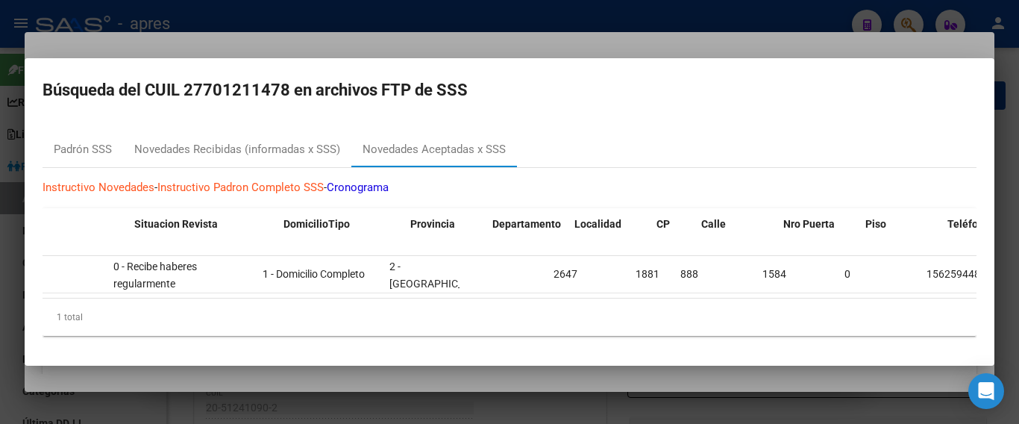
scroll to position [0, 0]
